Goal: Task Accomplishment & Management: Manage account settings

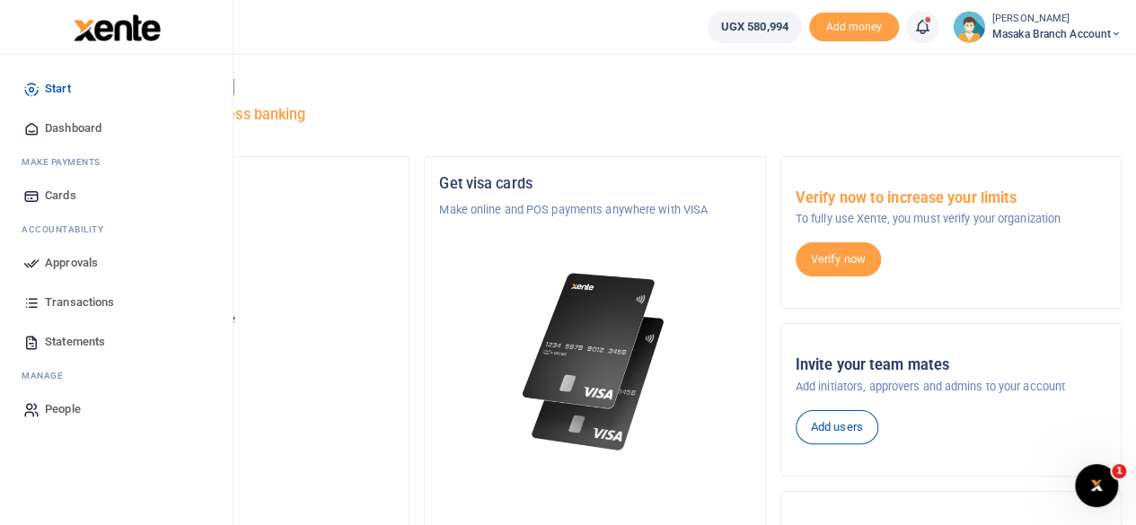
click at [64, 259] on span "Approvals" at bounding box center [71, 263] width 53 height 18
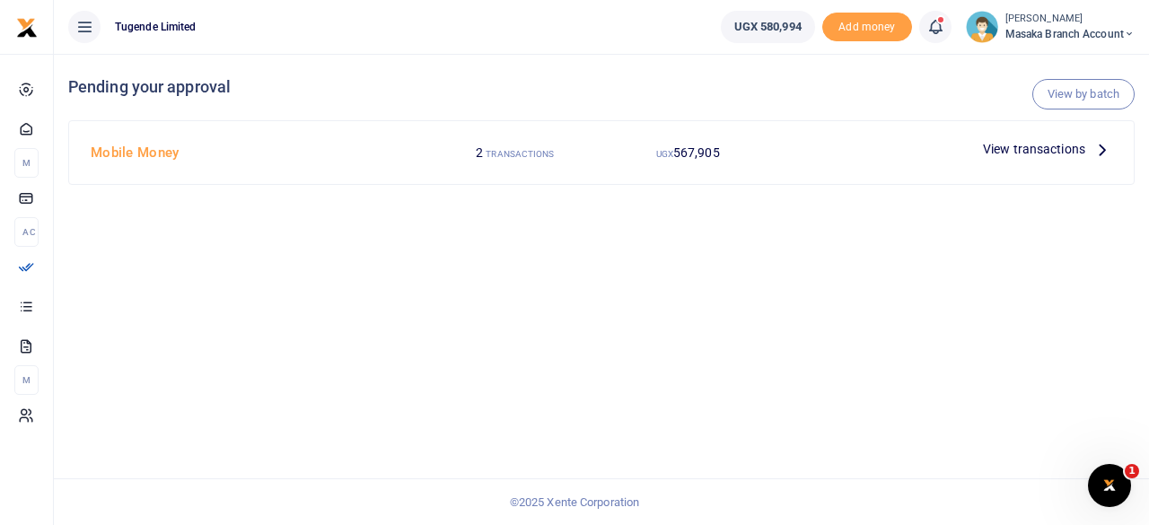
click at [1043, 148] on span "View transactions" at bounding box center [1034, 149] width 102 height 20
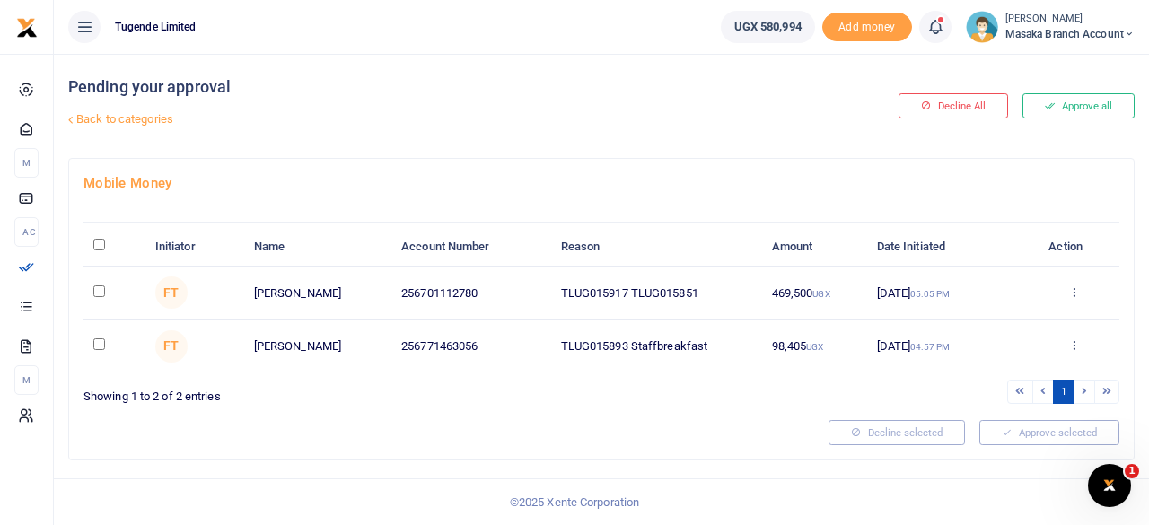
click at [94, 289] on input "checkbox" at bounding box center [99, 291] width 12 height 12
checkbox input "true"
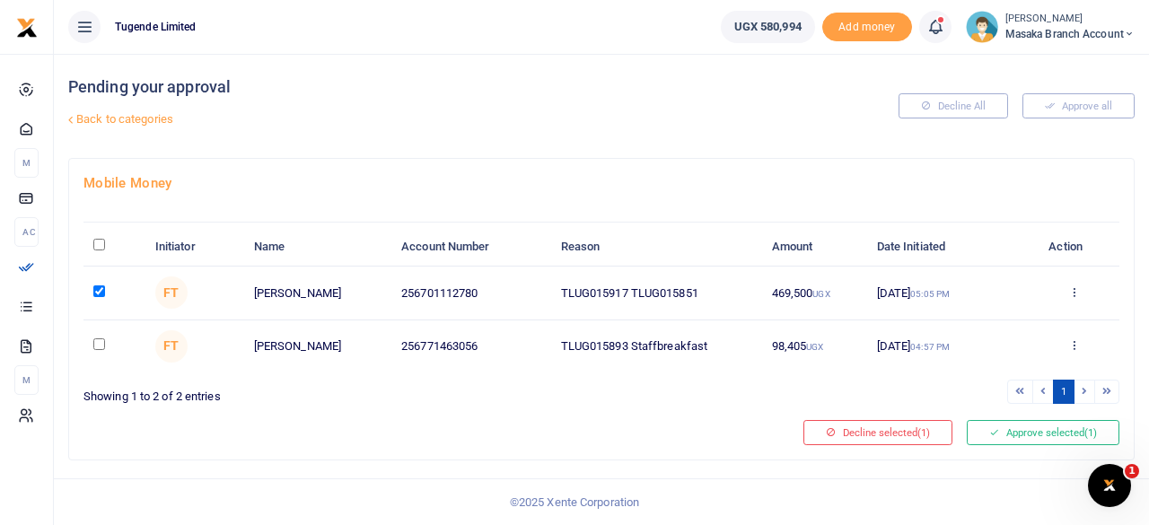
click at [99, 347] on input "checkbox" at bounding box center [99, 344] width 12 height 12
checkbox input "true"
click at [1024, 434] on button "Approve selected (2)" at bounding box center [1043, 432] width 153 height 25
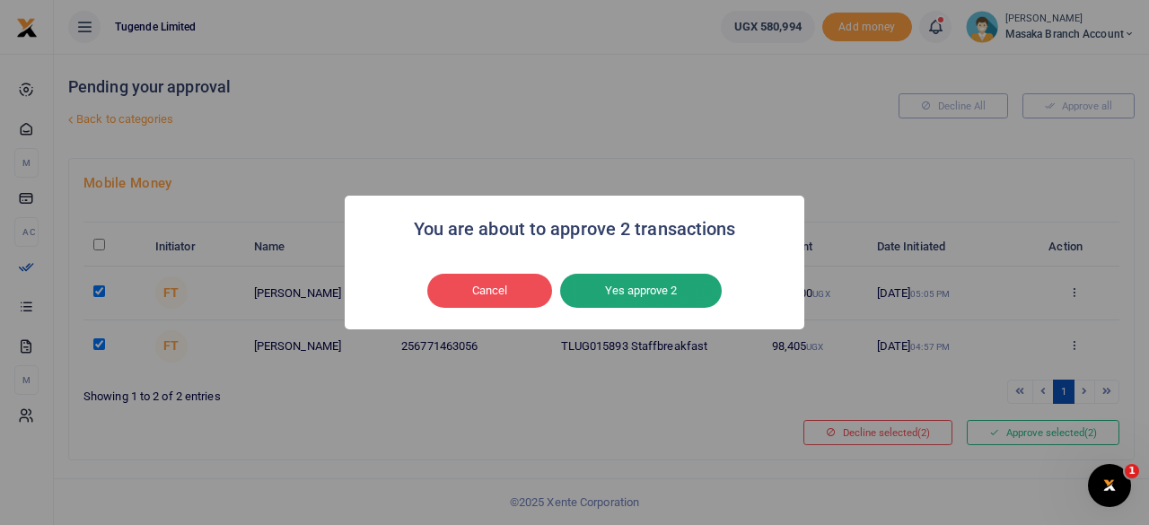
click at [644, 291] on button "Yes approve 2" at bounding box center [641, 291] width 162 height 34
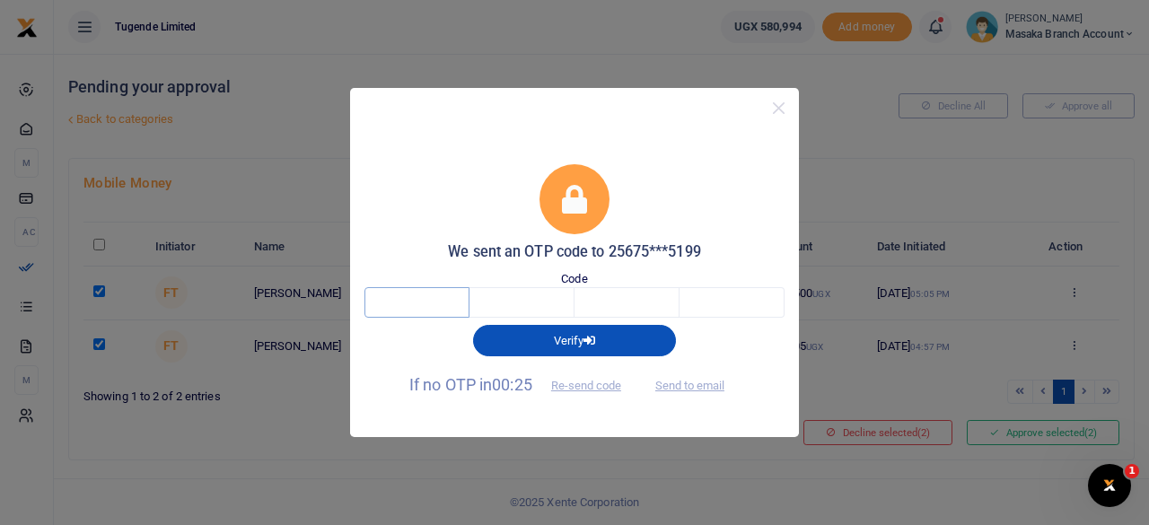
click at [397, 307] on input "text" at bounding box center [416, 302] width 105 height 31
click at [677, 387] on button "Send to email" at bounding box center [690, 386] width 100 height 31
click at [440, 295] on input "text" at bounding box center [416, 302] width 105 height 31
type input "2"
type input "4"
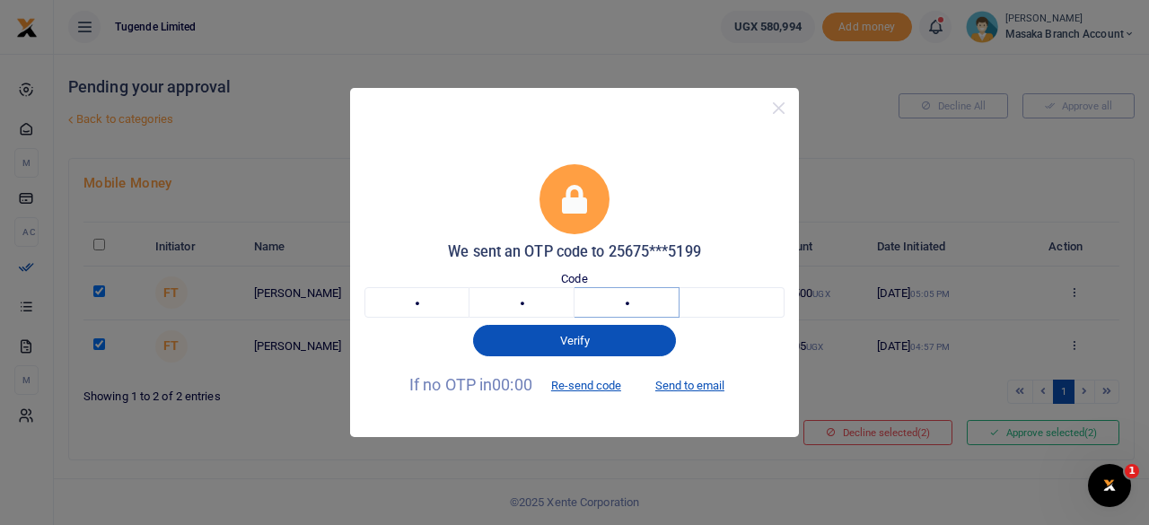
type input "5"
type input "1"
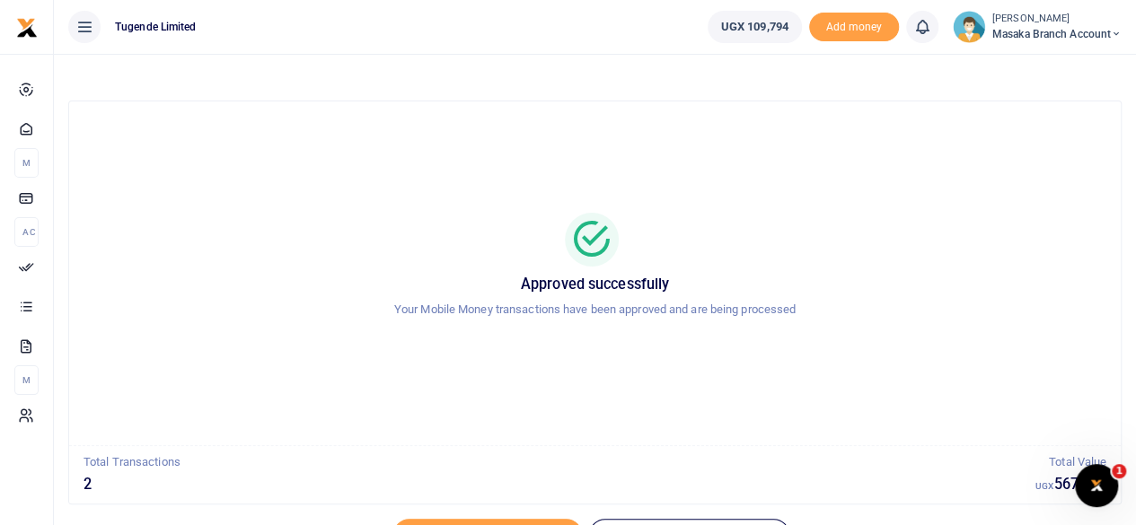
click at [838, 157] on div "Approved successfully Your Mobile Money transactions have been approved and are…" at bounding box center [595, 273] width 1008 height 315
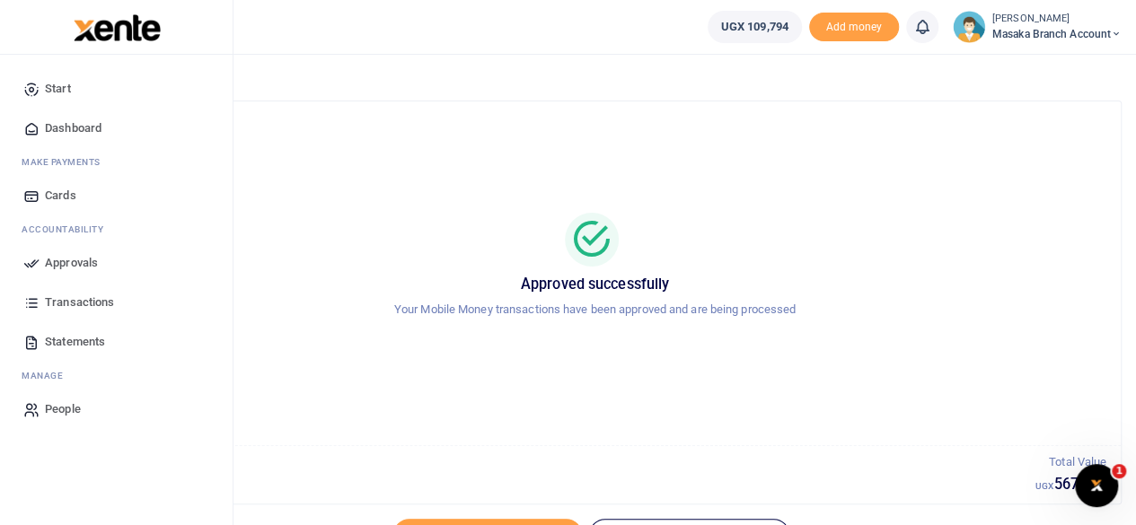
click at [75, 341] on span "Statements" at bounding box center [75, 342] width 60 height 18
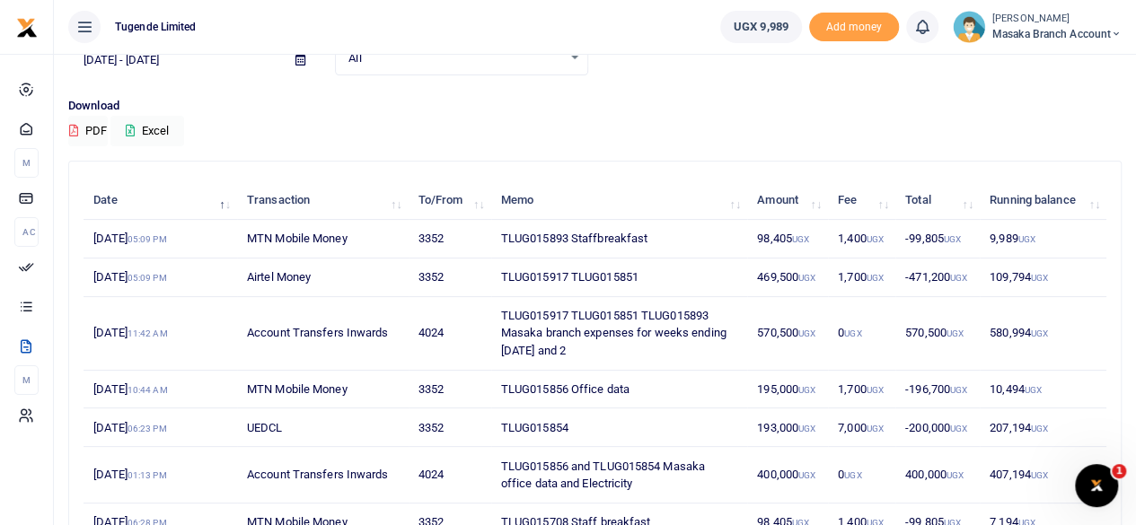
scroll to position [108, 0]
